Goal: Navigation & Orientation: Find specific page/section

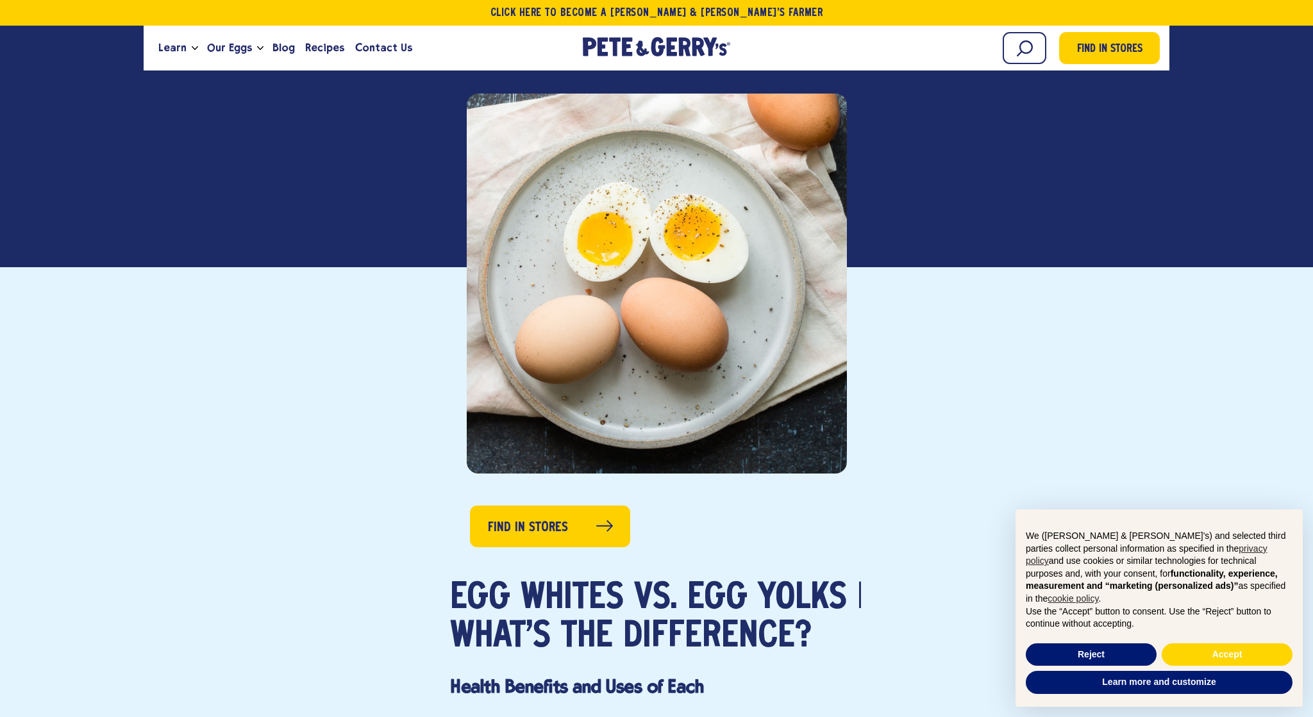
scroll to position [267, 0]
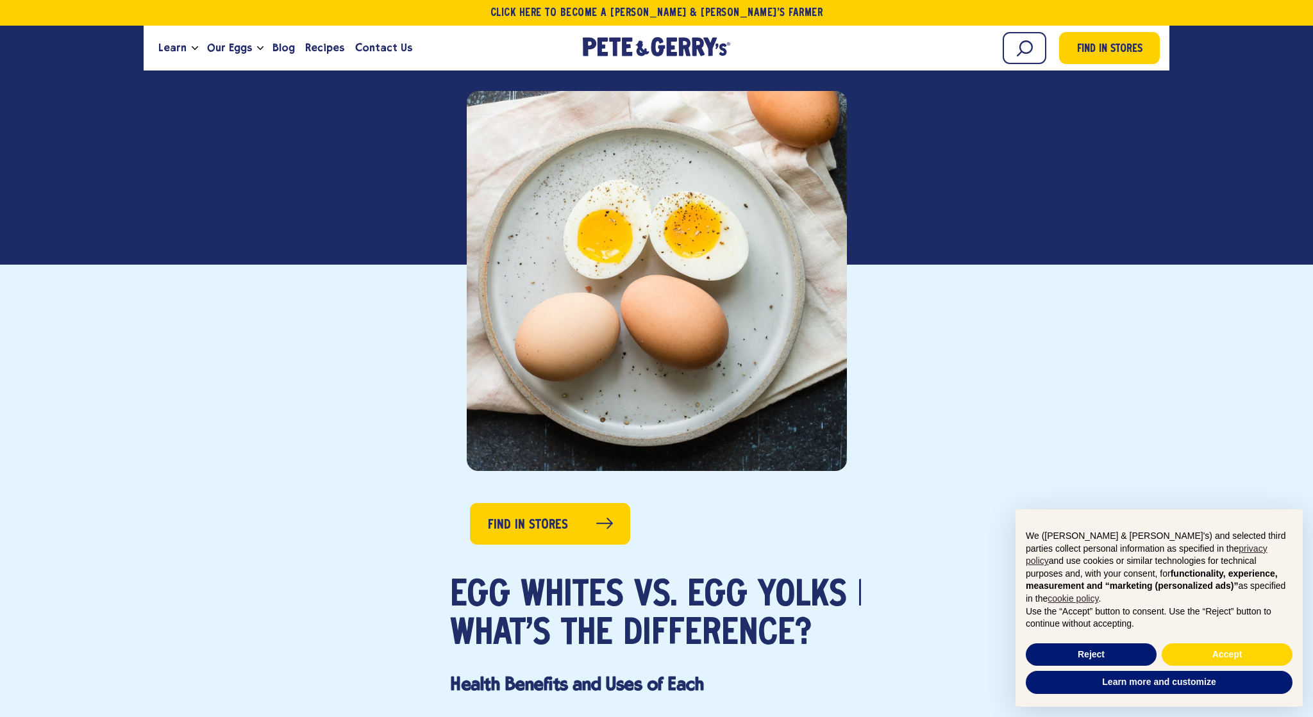
click at [814, 306] on div at bounding box center [657, 281] width 380 height 380
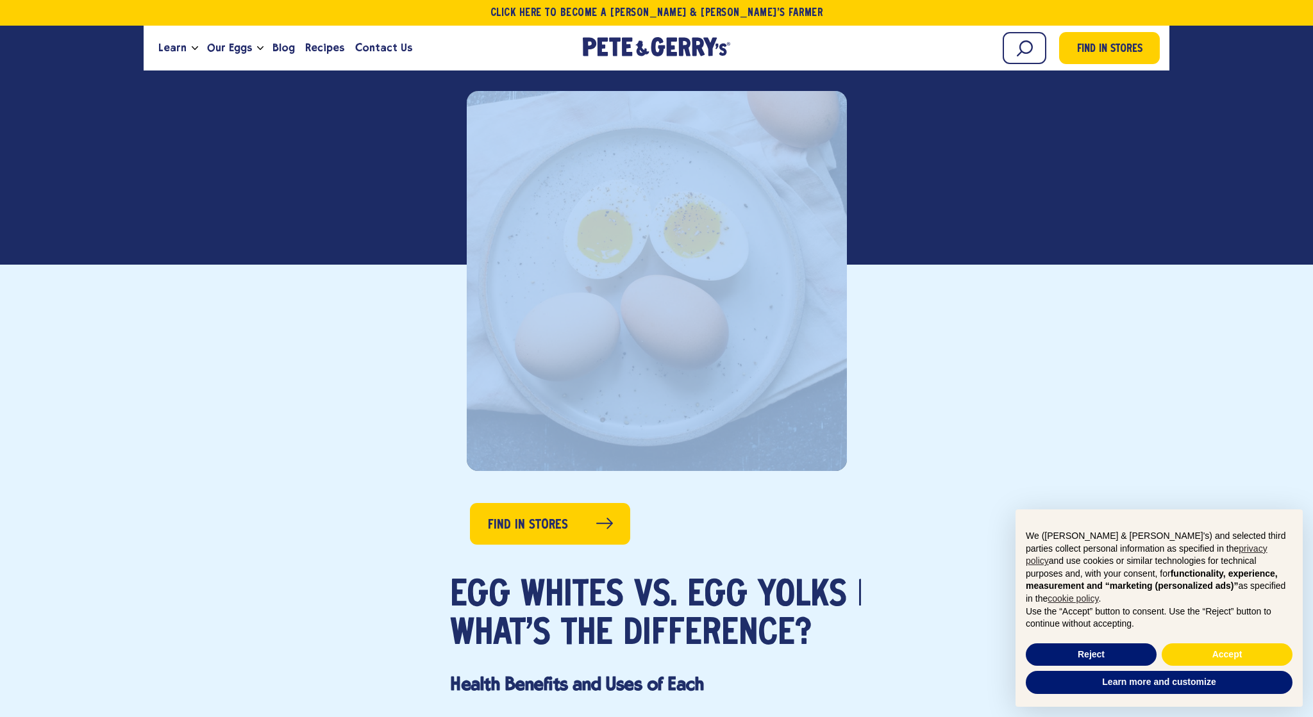
click at [814, 306] on div at bounding box center [657, 281] width 380 height 380
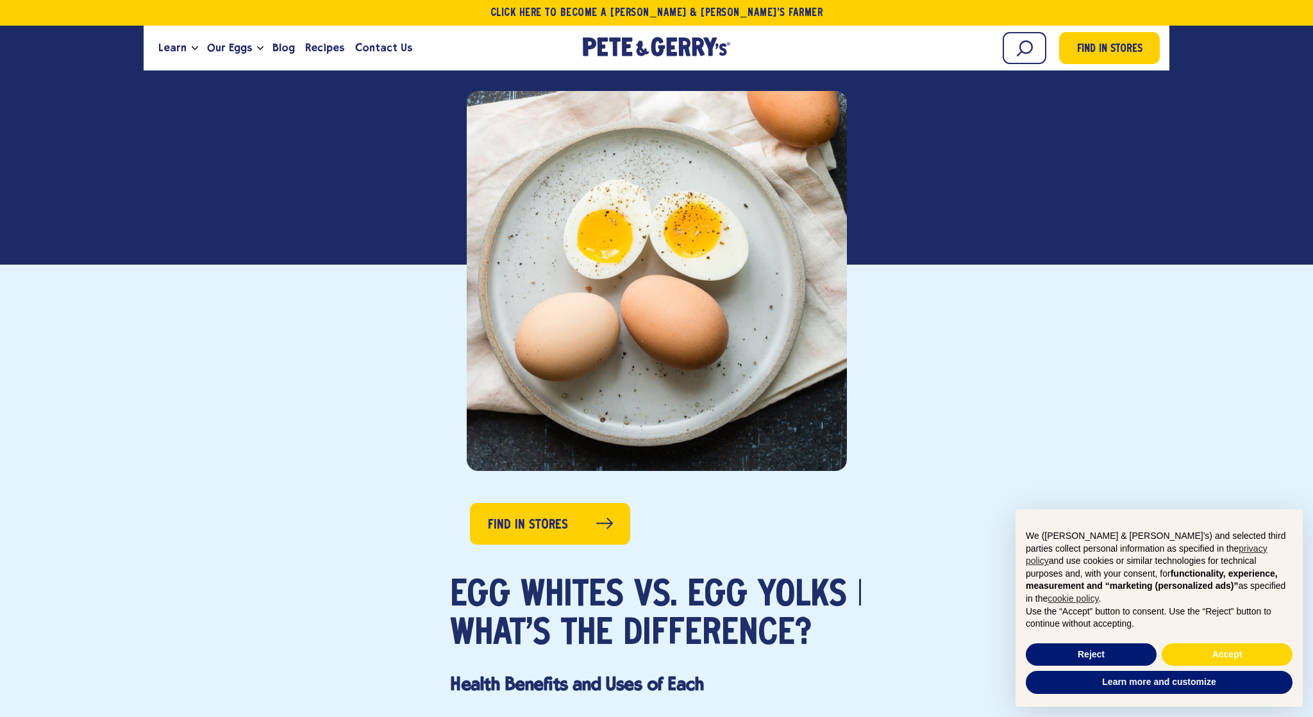
click at [814, 306] on div at bounding box center [657, 281] width 380 height 380
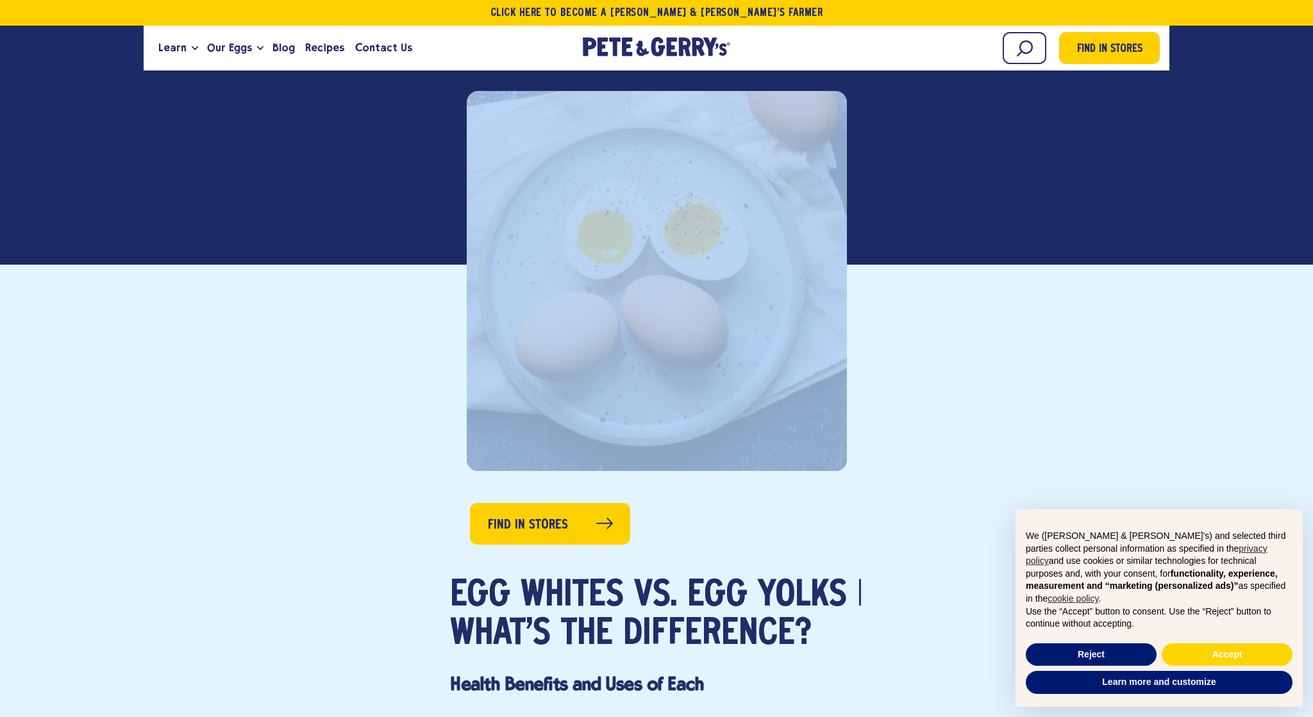
click at [814, 303] on label "Phone Number" at bounding box center [656, 295] width 318 height 15
click at [814, 306] on input "Phone Number" at bounding box center [656, 323] width 318 height 35
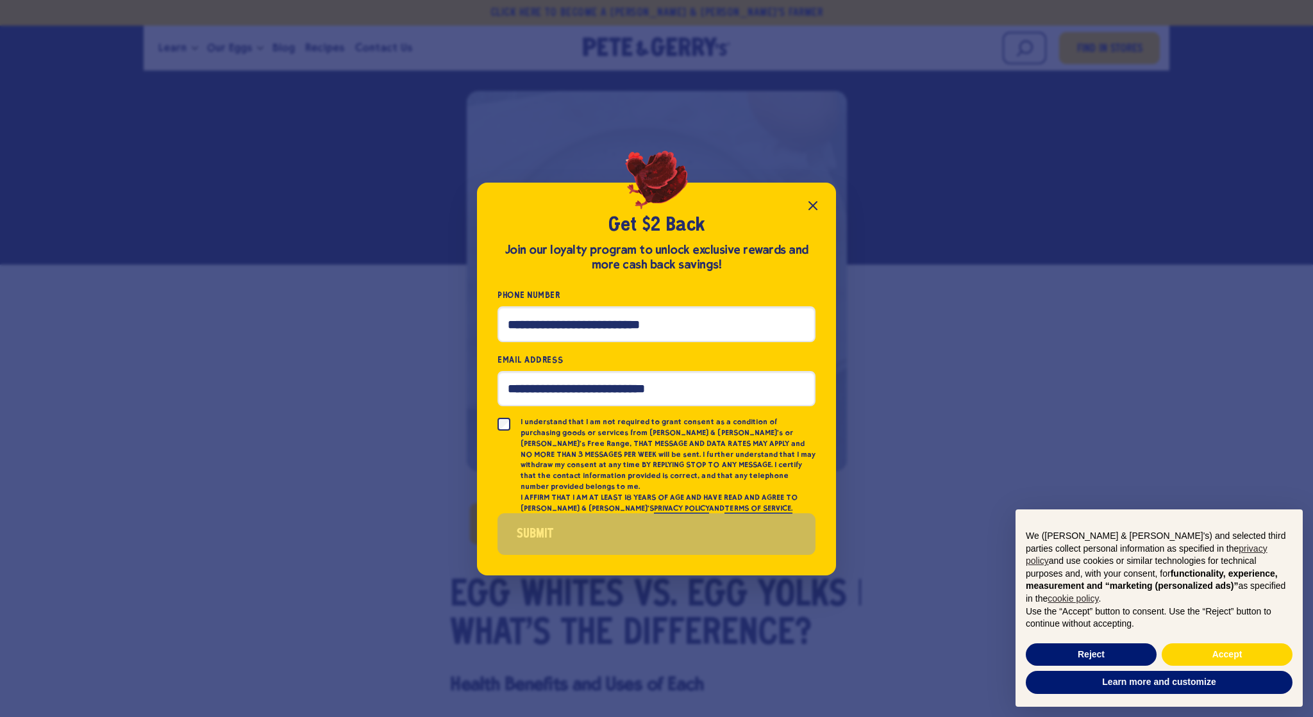
click at [814, 303] on label "Phone Number" at bounding box center [656, 295] width 318 height 15
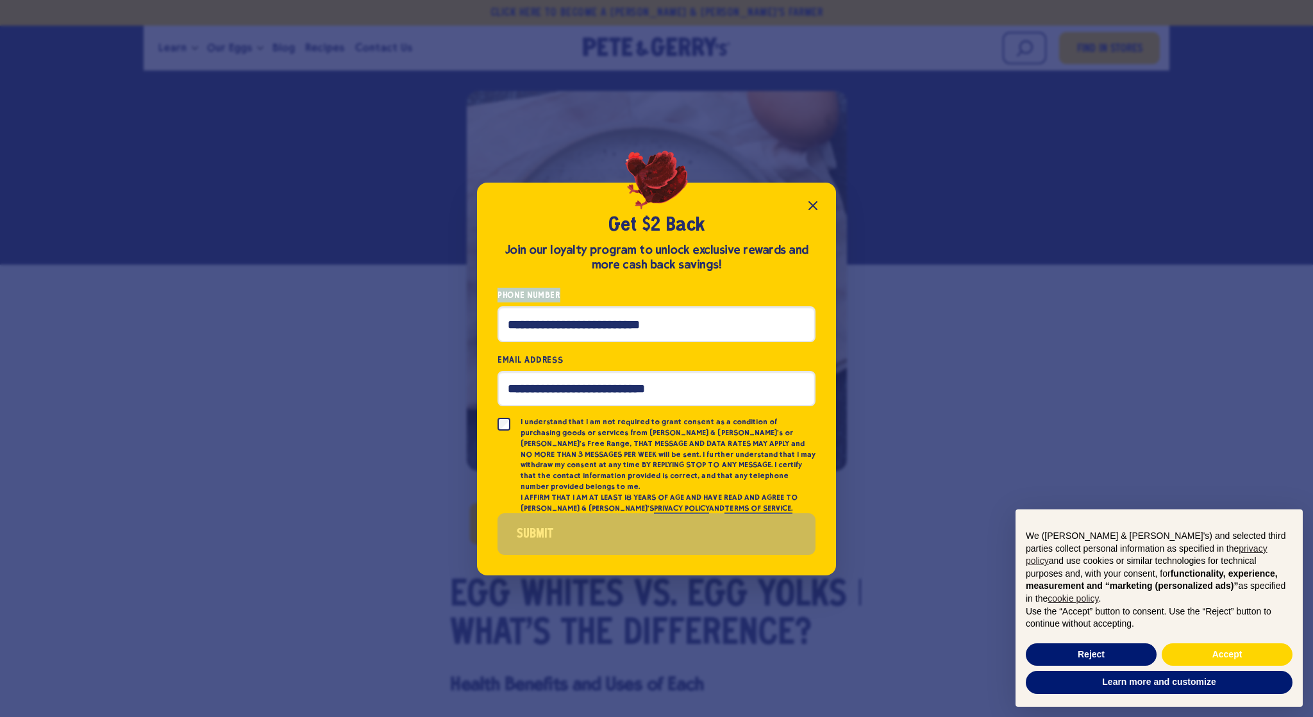
click at [814, 306] on input "Phone Number" at bounding box center [656, 323] width 318 height 35
click at [814, 303] on label "Phone Number" at bounding box center [656, 295] width 318 height 15
click at [814, 306] on input "Phone Number" at bounding box center [656, 323] width 318 height 35
click at [819, 213] on icon "Close popup" at bounding box center [812, 205] width 15 height 15
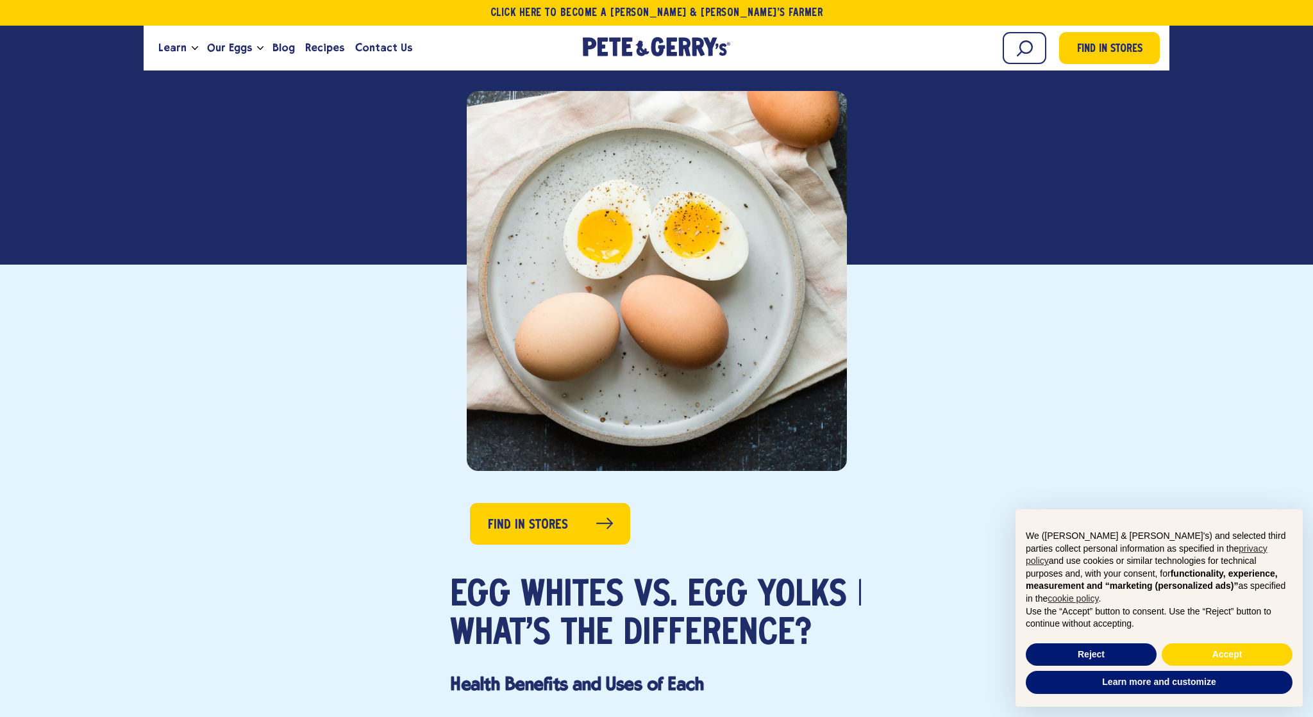
click at [721, 200] on div at bounding box center [657, 281] width 380 height 380
click at [710, 210] on div at bounding box center [657, 281] width 380 height 380
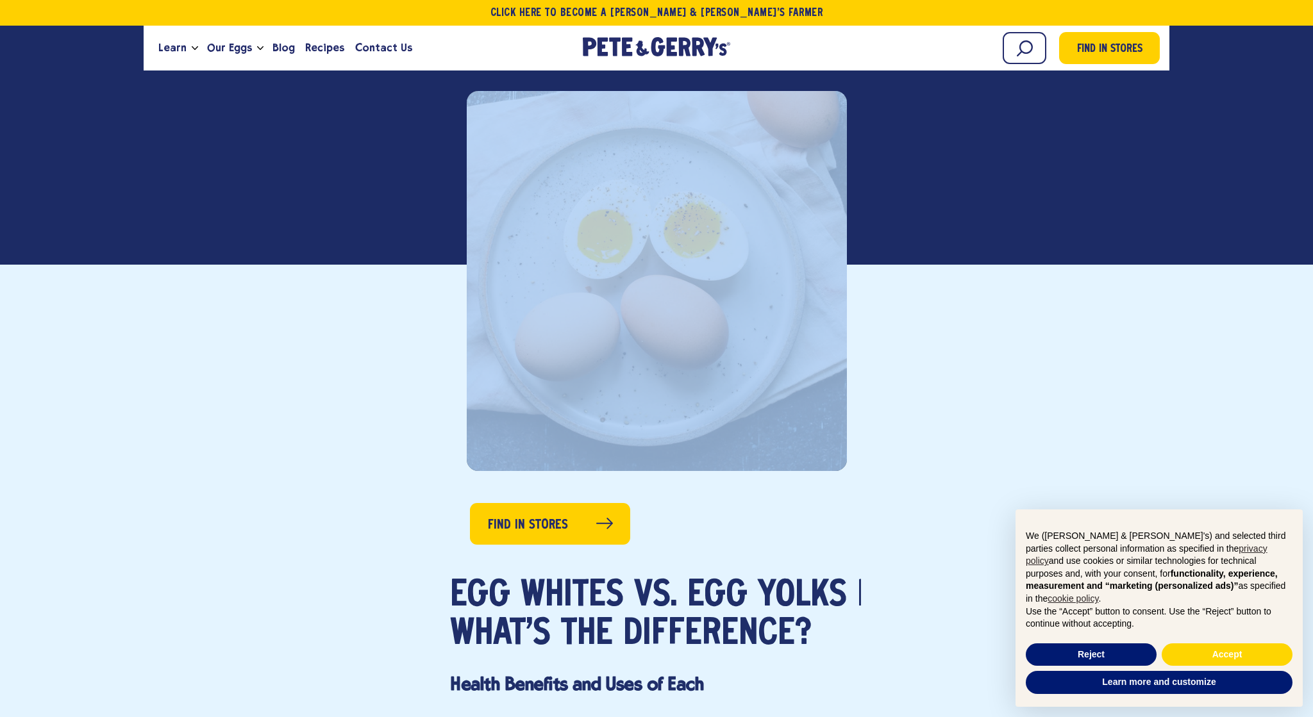
click at [710, 210] on div at bounding box center [657, 281] width 380 height 380
